Goal: Obtain resource: Obtain resource

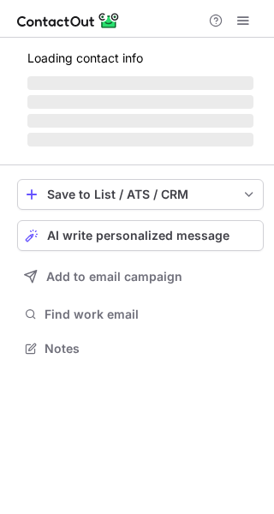
scroll to position [374, 274]
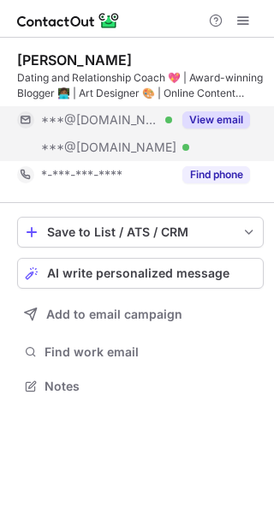
click at [220, 121] on button "View email" at bounding box center [217, 119] width 68 height 17
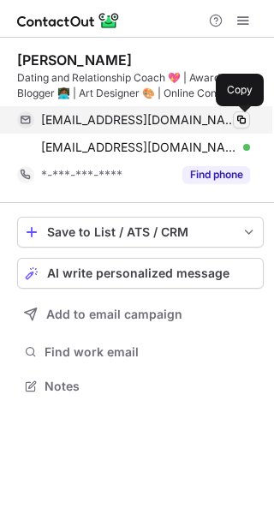
click at [244, 121] on span at bounding box center [242, 120] width 14 height 14
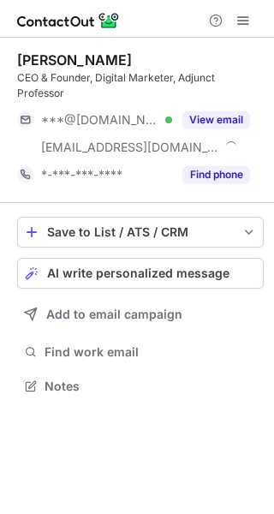
scroll to position [374, 274]
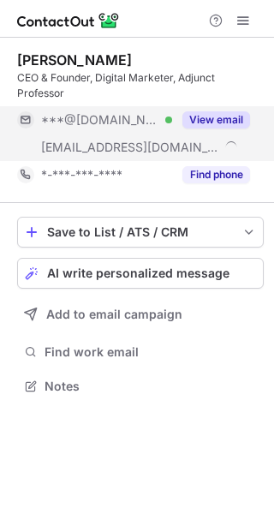
click at [209, 119] on button "View email" at bounding box center [217, 119] width 68 height 17
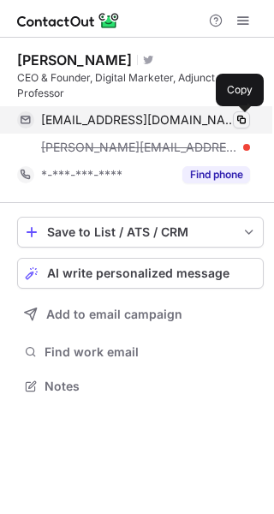
click at [244, 117] on span at bounding box center [242, 120] width 14 height 14
